Goal: Transaction & Acquisition: Purchase product/service

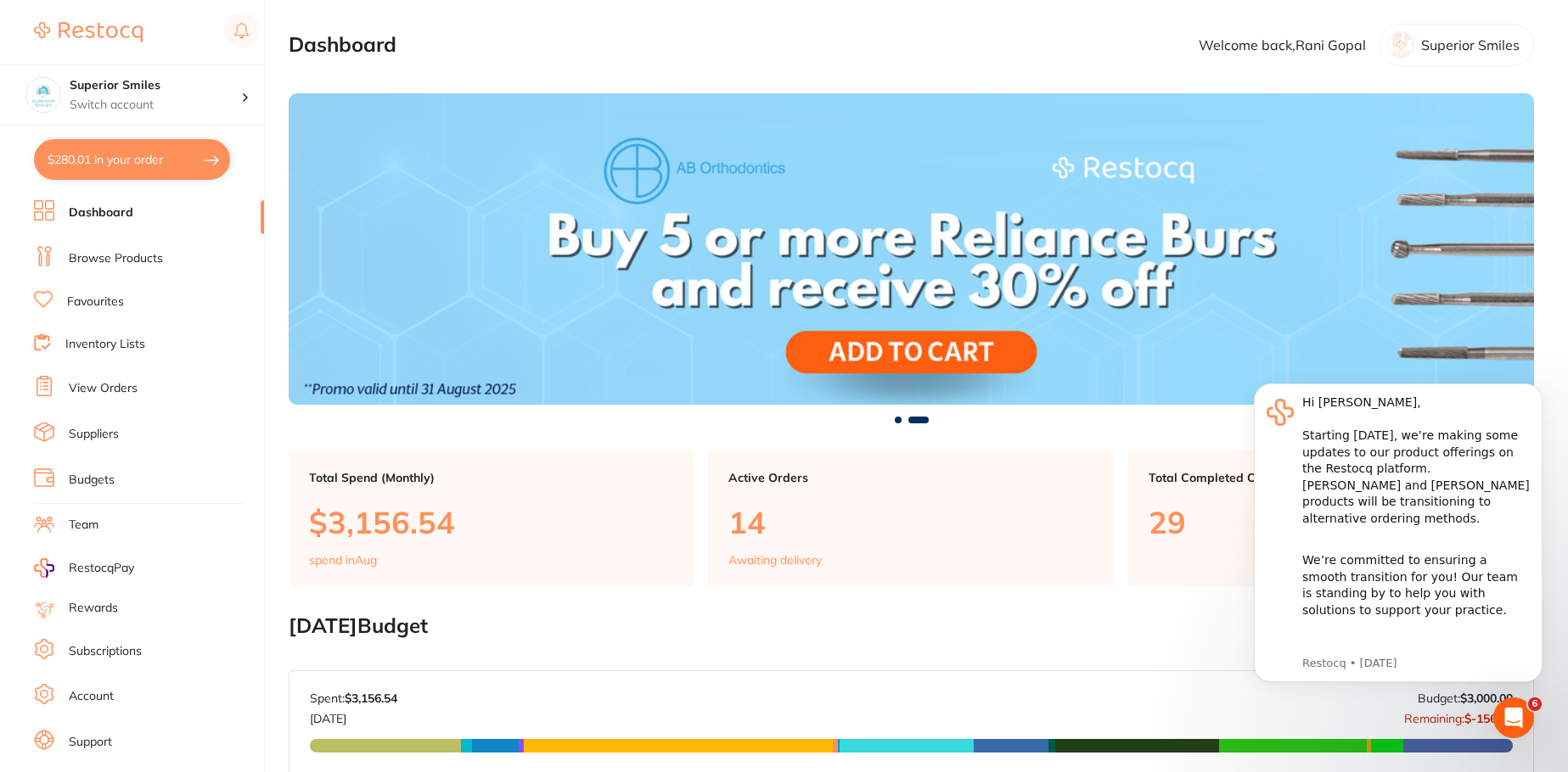
click at [140, 254] on link "Browse Products" at bounding box center [116, 259] width 95 height 17
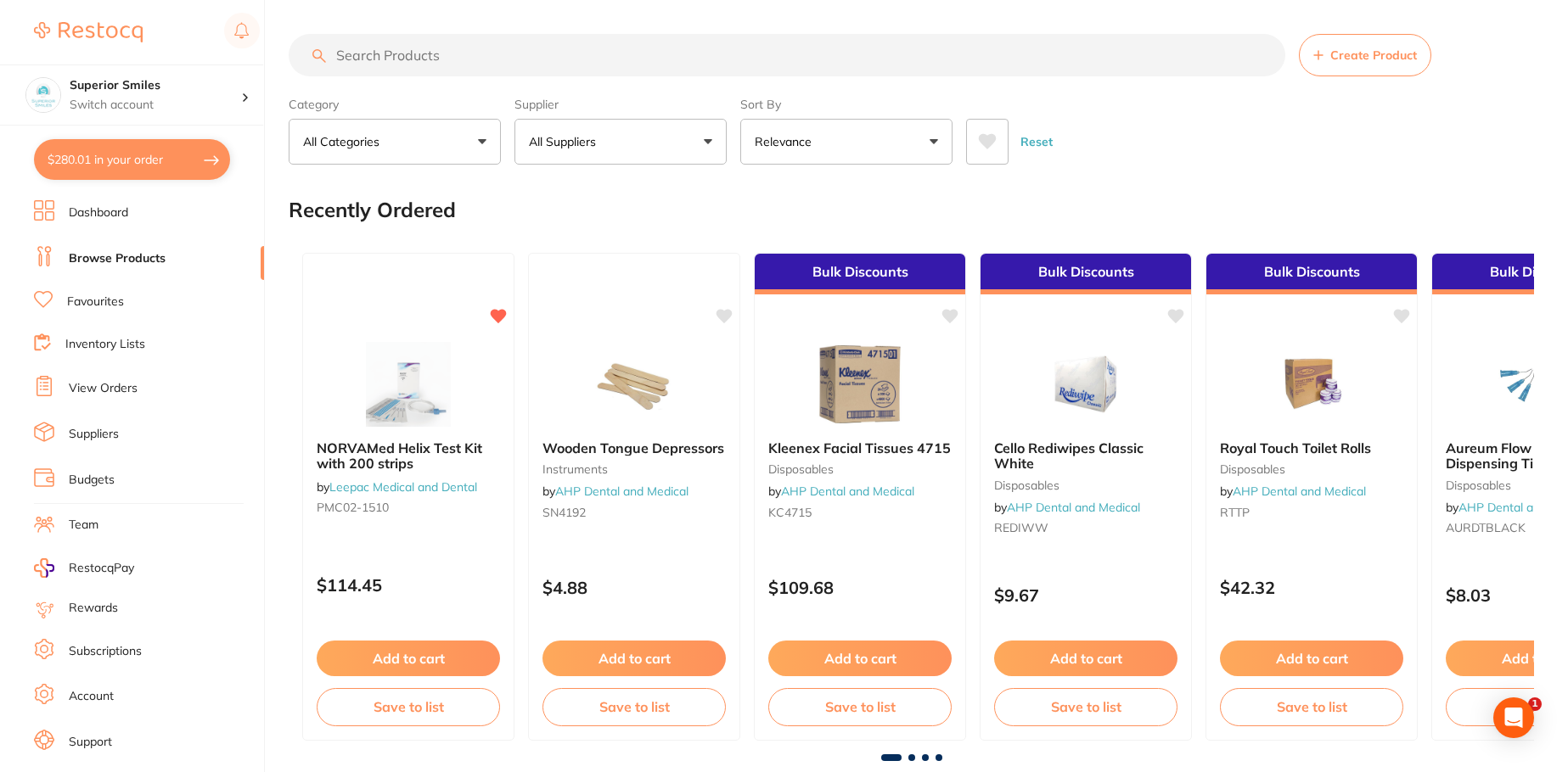
click at [420, 54] on input "search" at bounding box center [786, 55] width 996 height 43
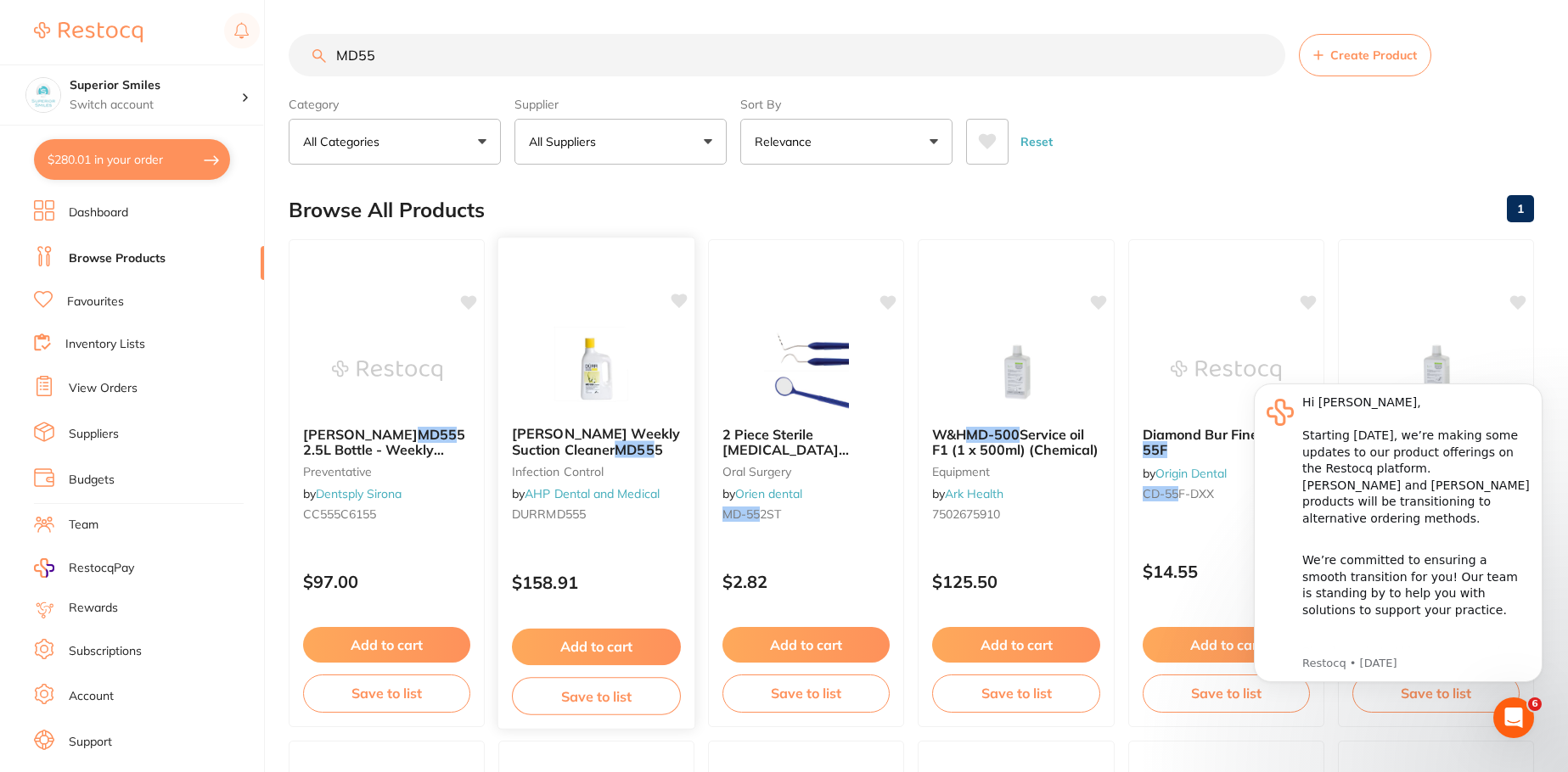
type input "MD55"
click at [598, 648] on button "Add to cart" at bounding box center [596, 647] width 169 height 37
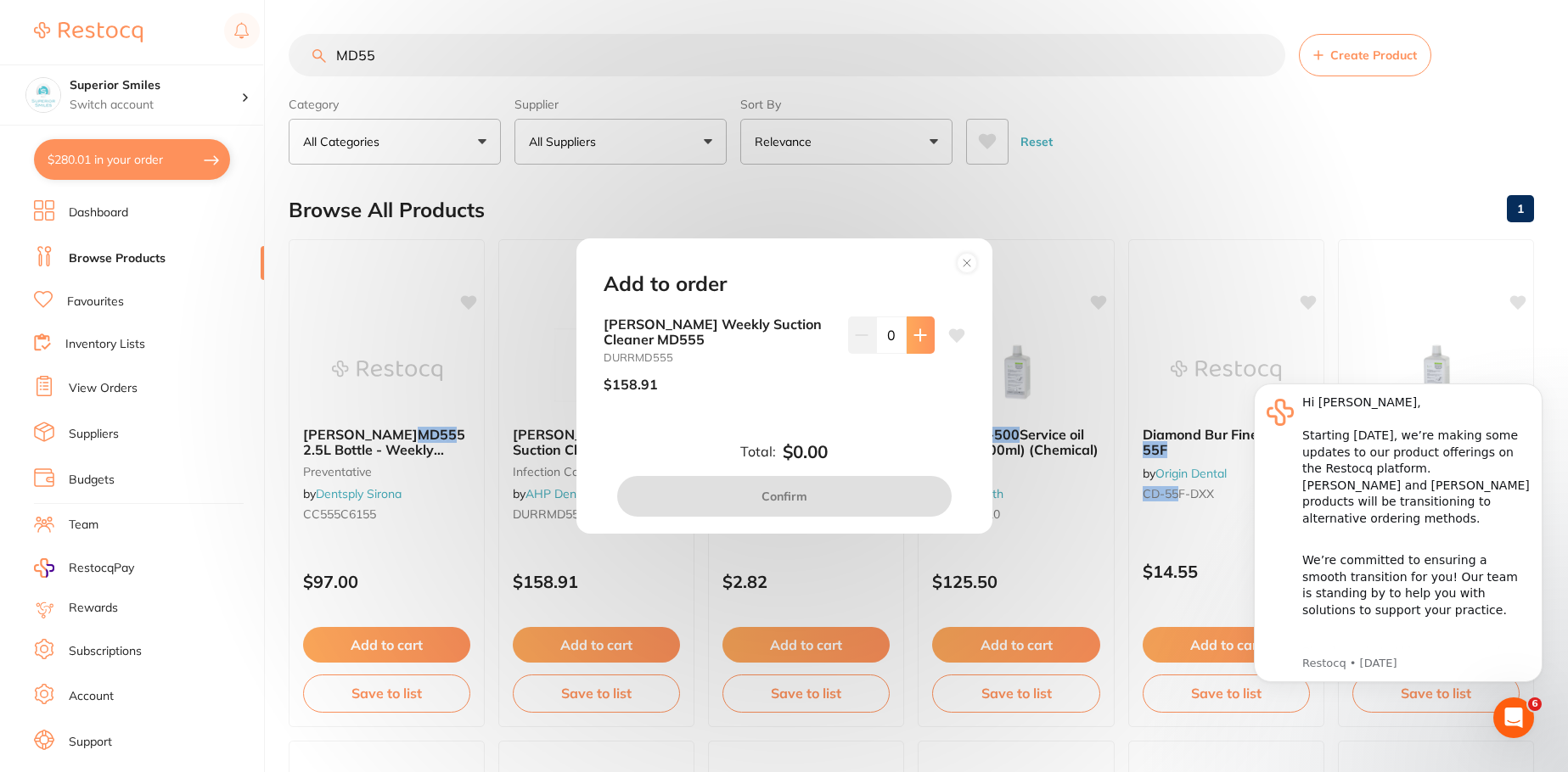
click at [914, 335] on icon at bounding box center [919, 334] width 11 height 11
type input "1"
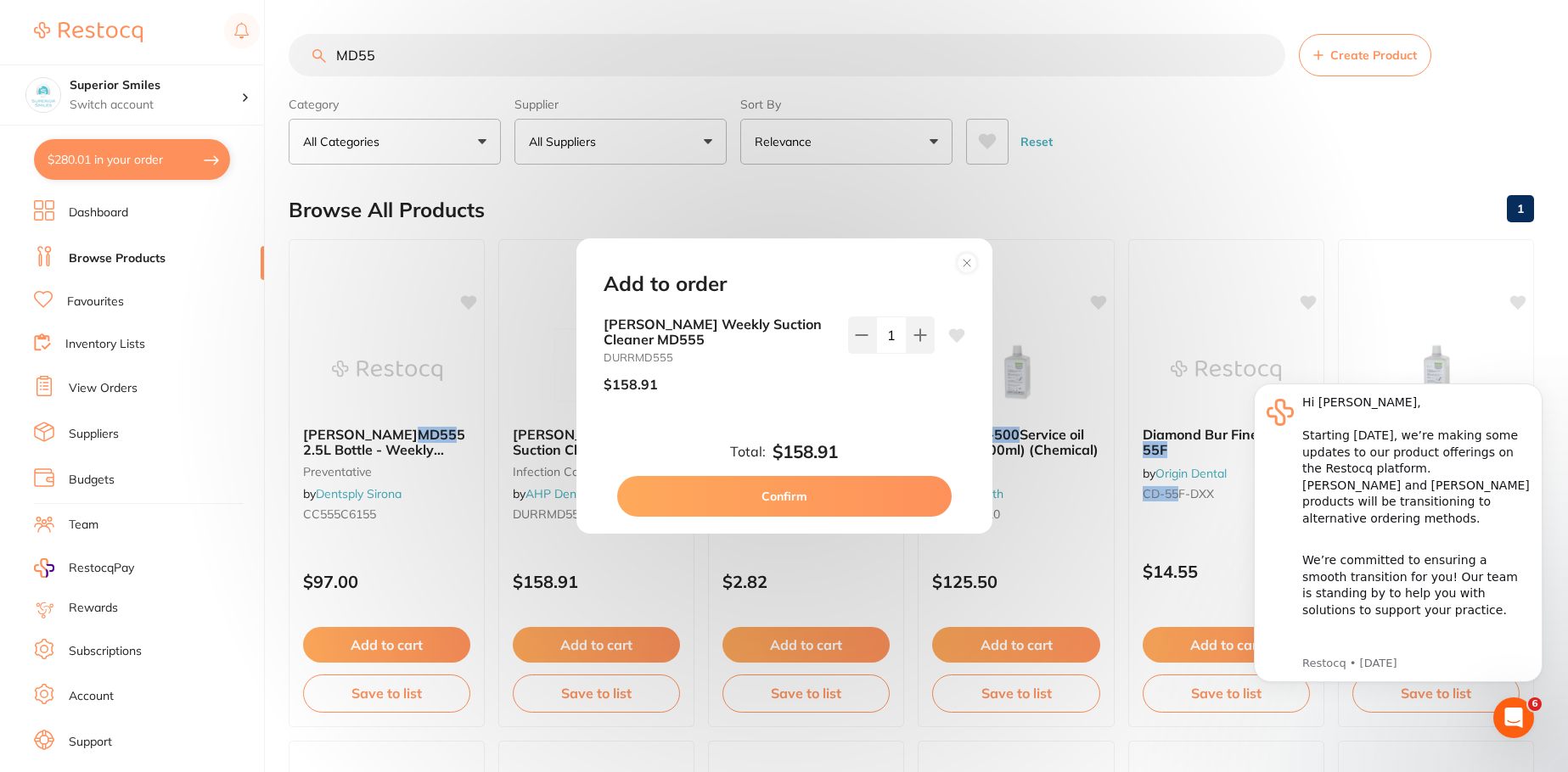
click at [775, 497] on button "Confirm" at bounding box center [784, 497] width 334 height 41
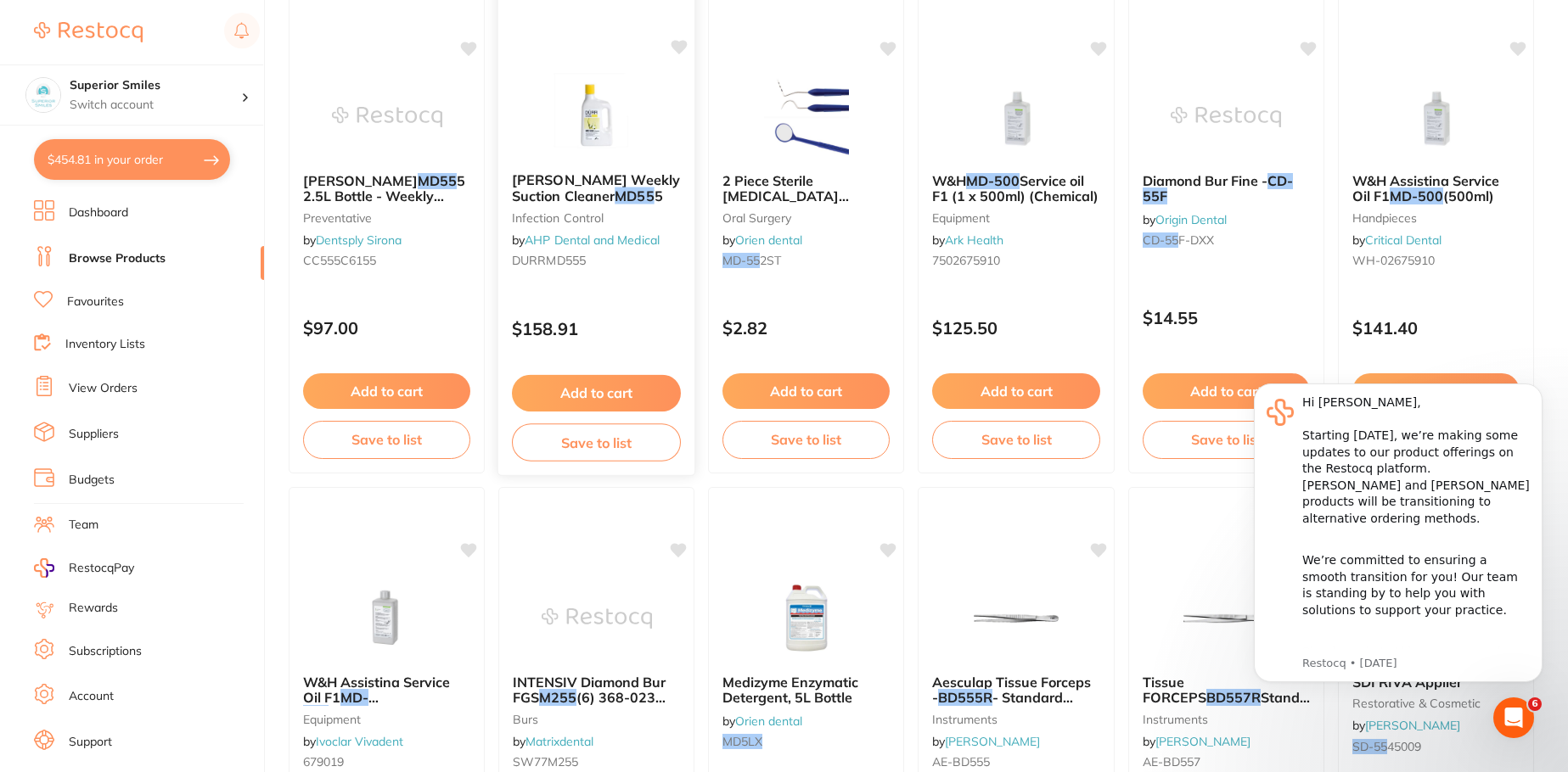
scroll to position [255, 0]
click at [133, 257] on link "Browse Products" at bounding box center [117, 259] width 97 height 17
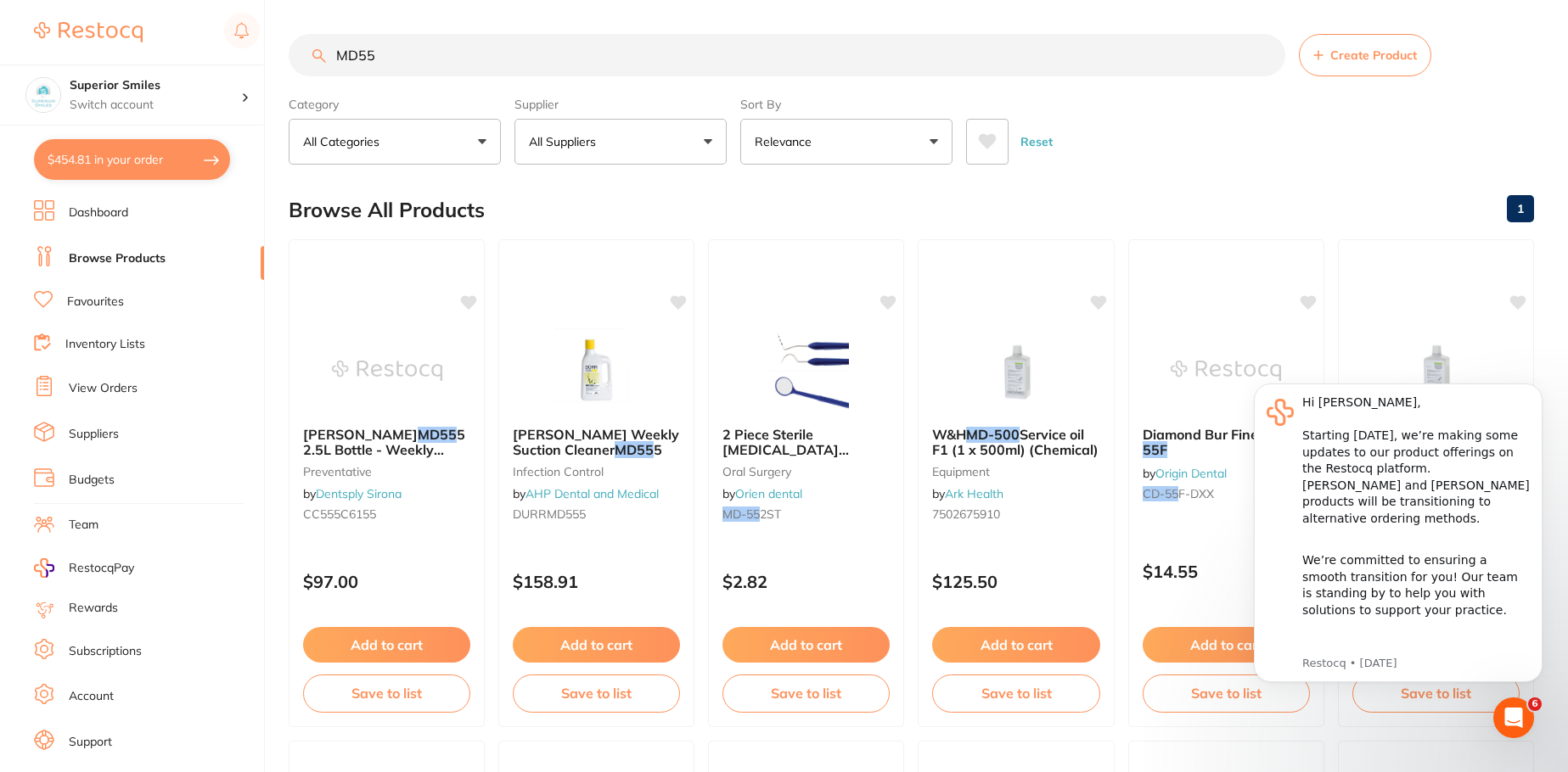
click at [190, 159] on button "$454.81 in your order" at bounding box center [131, 159] width 196 height 41
checkbox input "true"
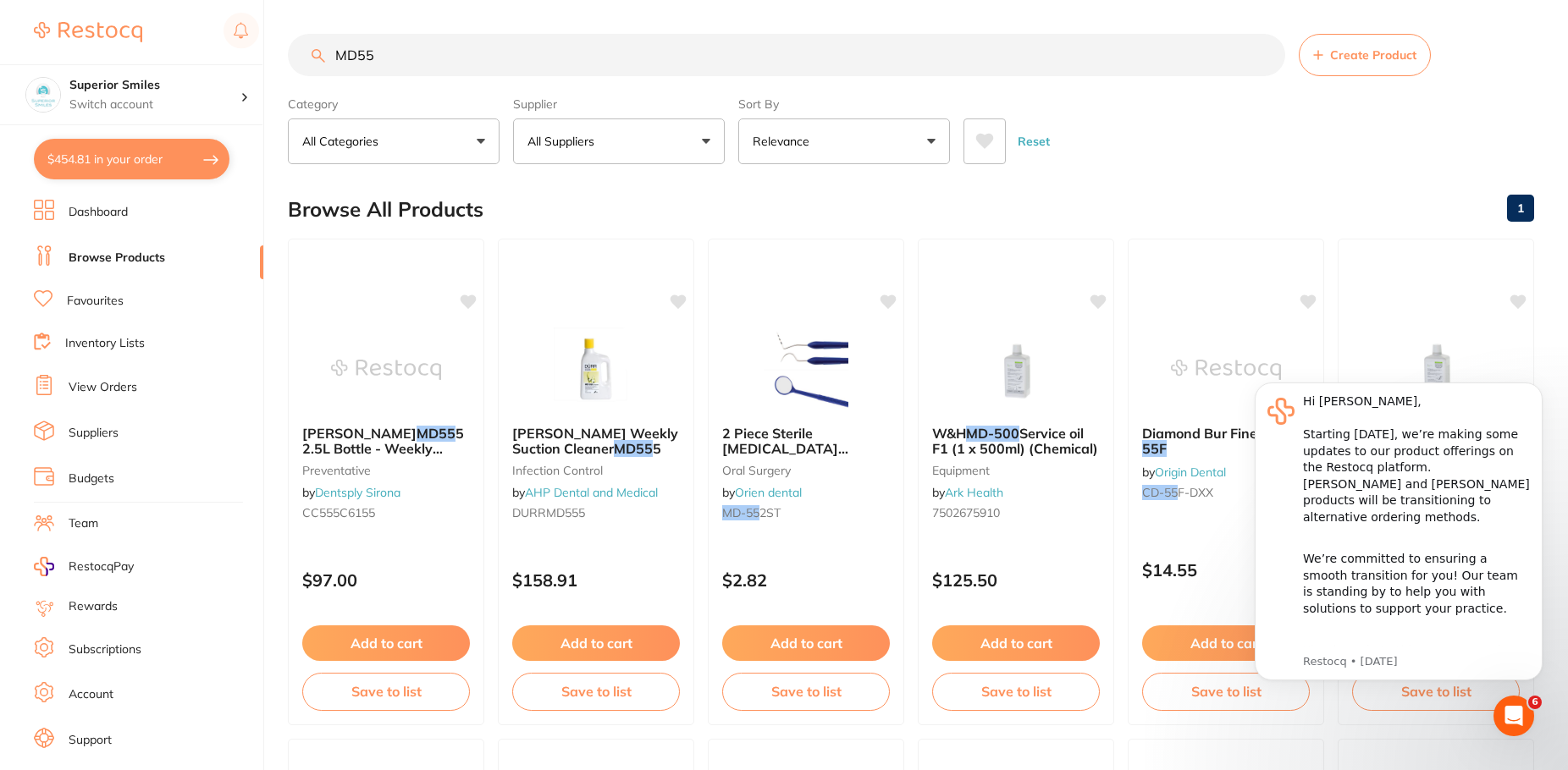
checkbox input "true"
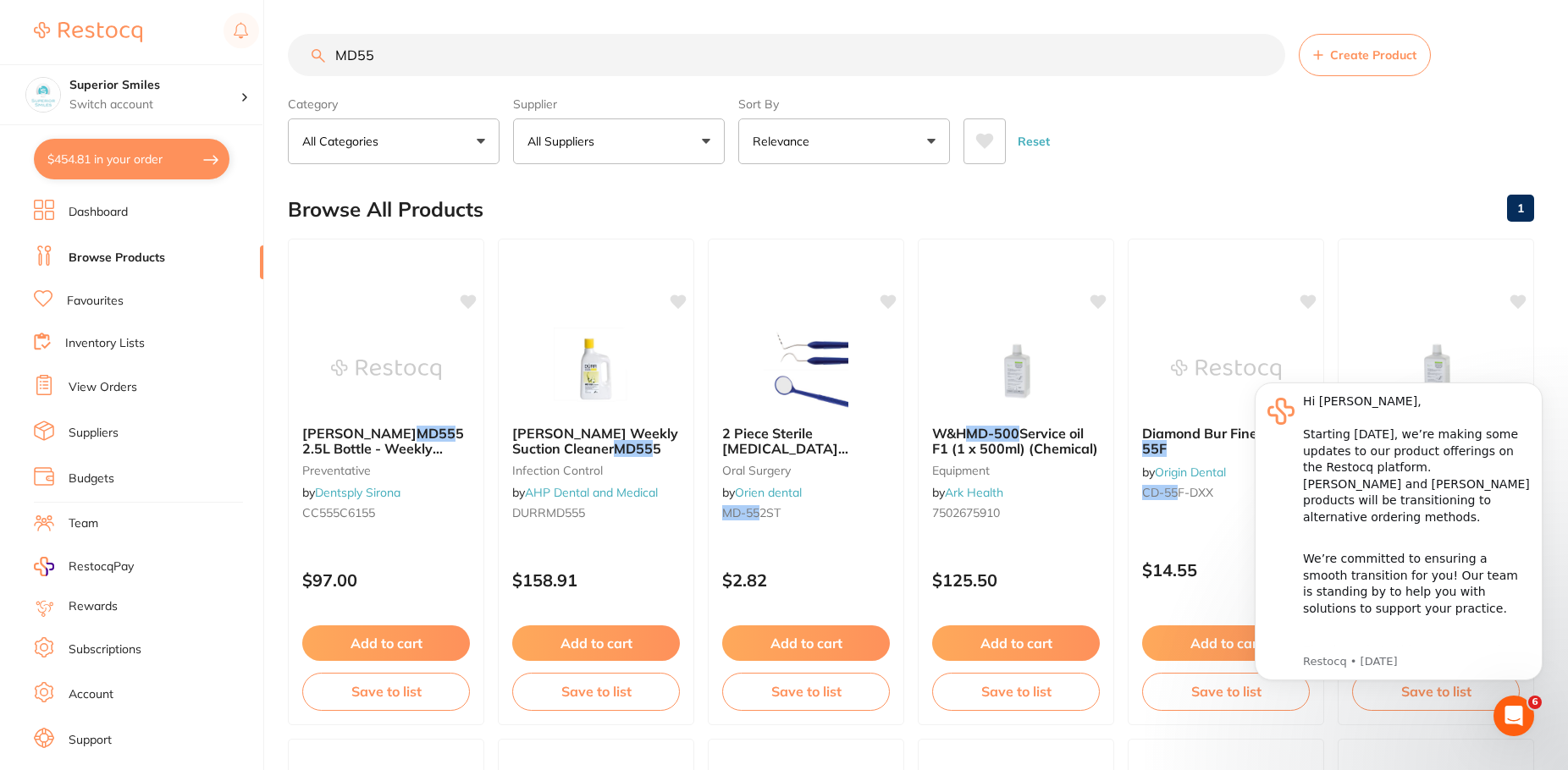
checkbox input "true"
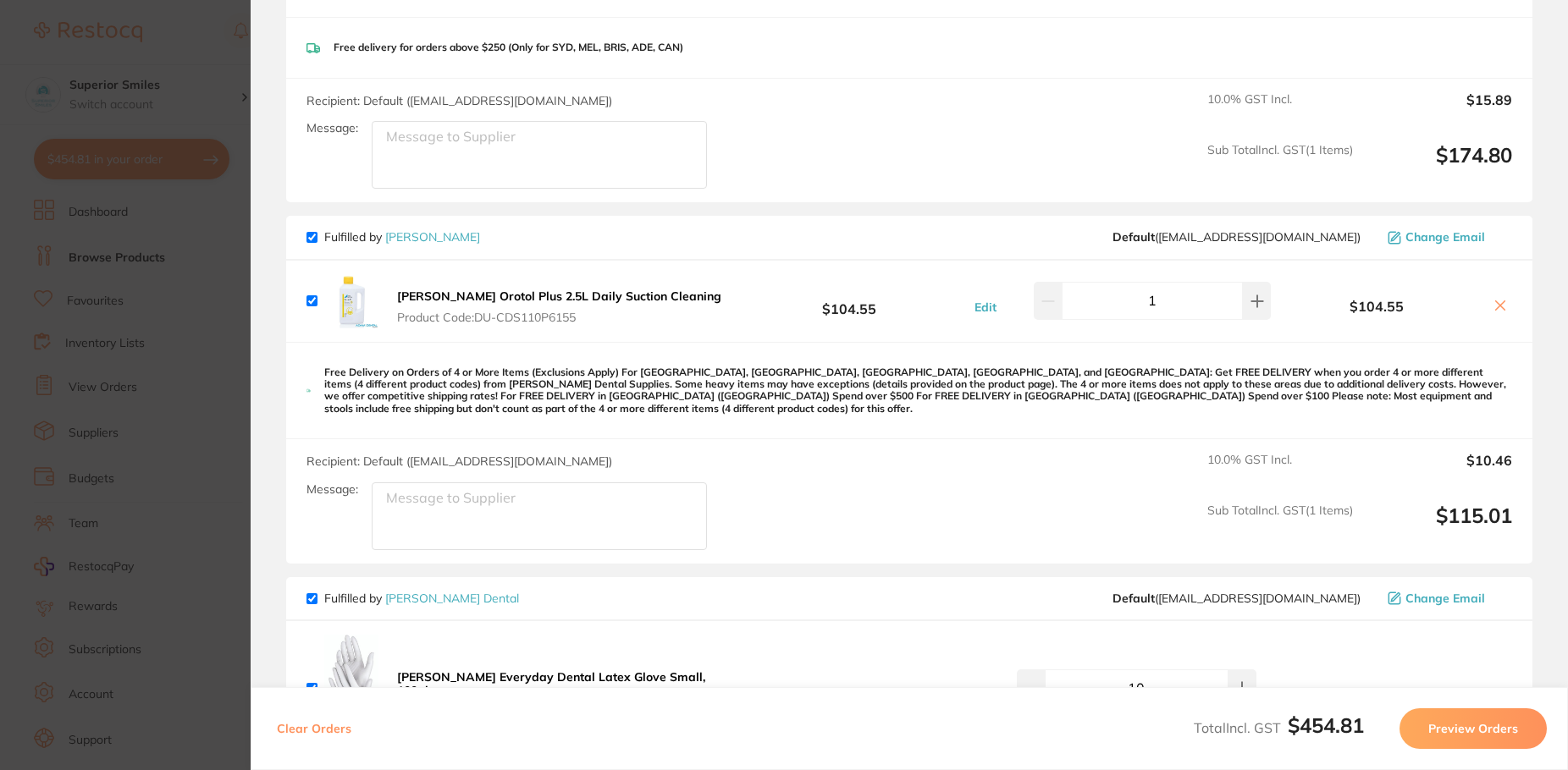
scroll to position [603, 0]
